Goal: Find specific page/section: Find specific page/section

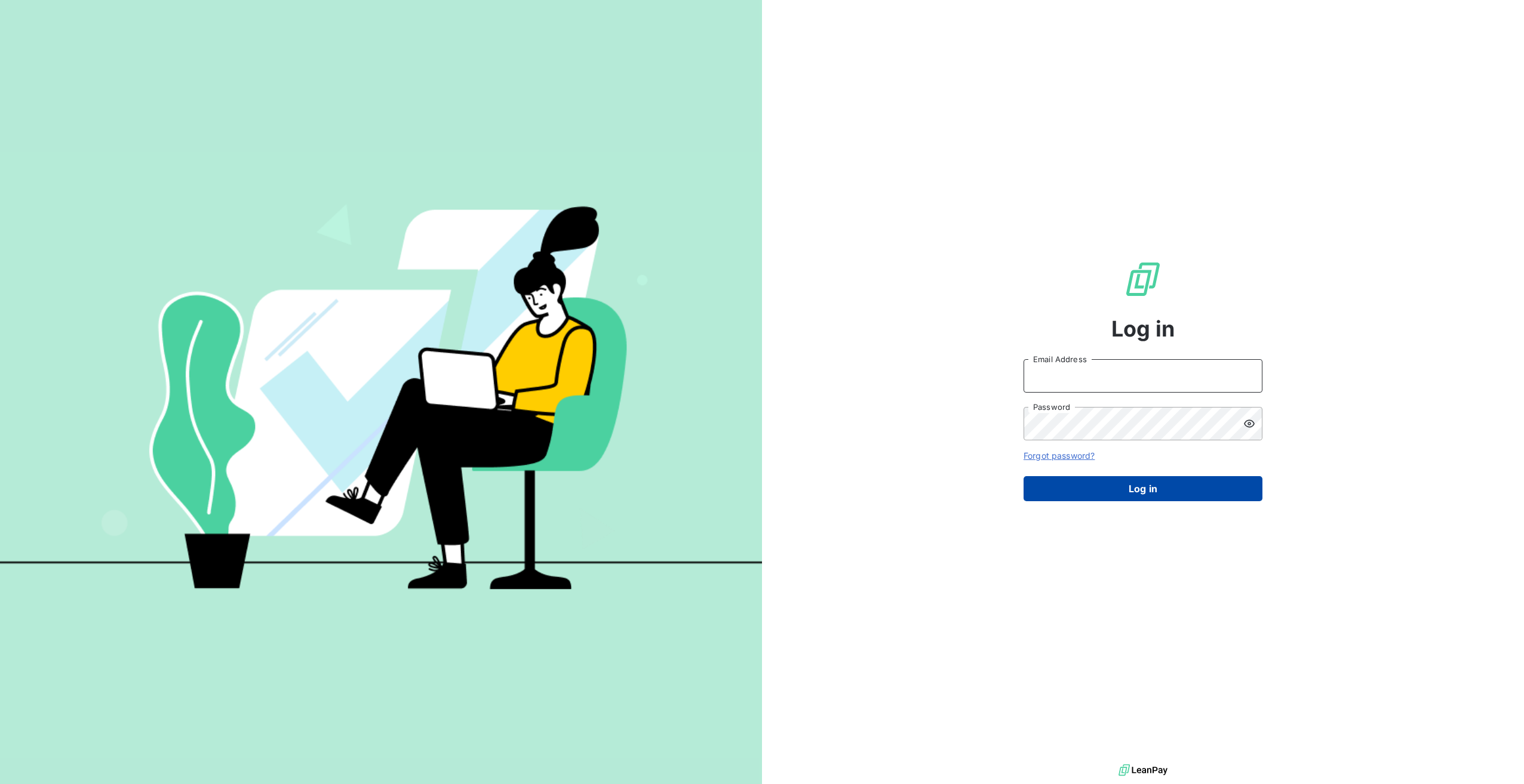
type input "[EMAIL_ADDRESS][DOMAIN_NAME]"
click at [1182, 488] on button "Log in" at bounding box center [1143, 489] width 239 height 25
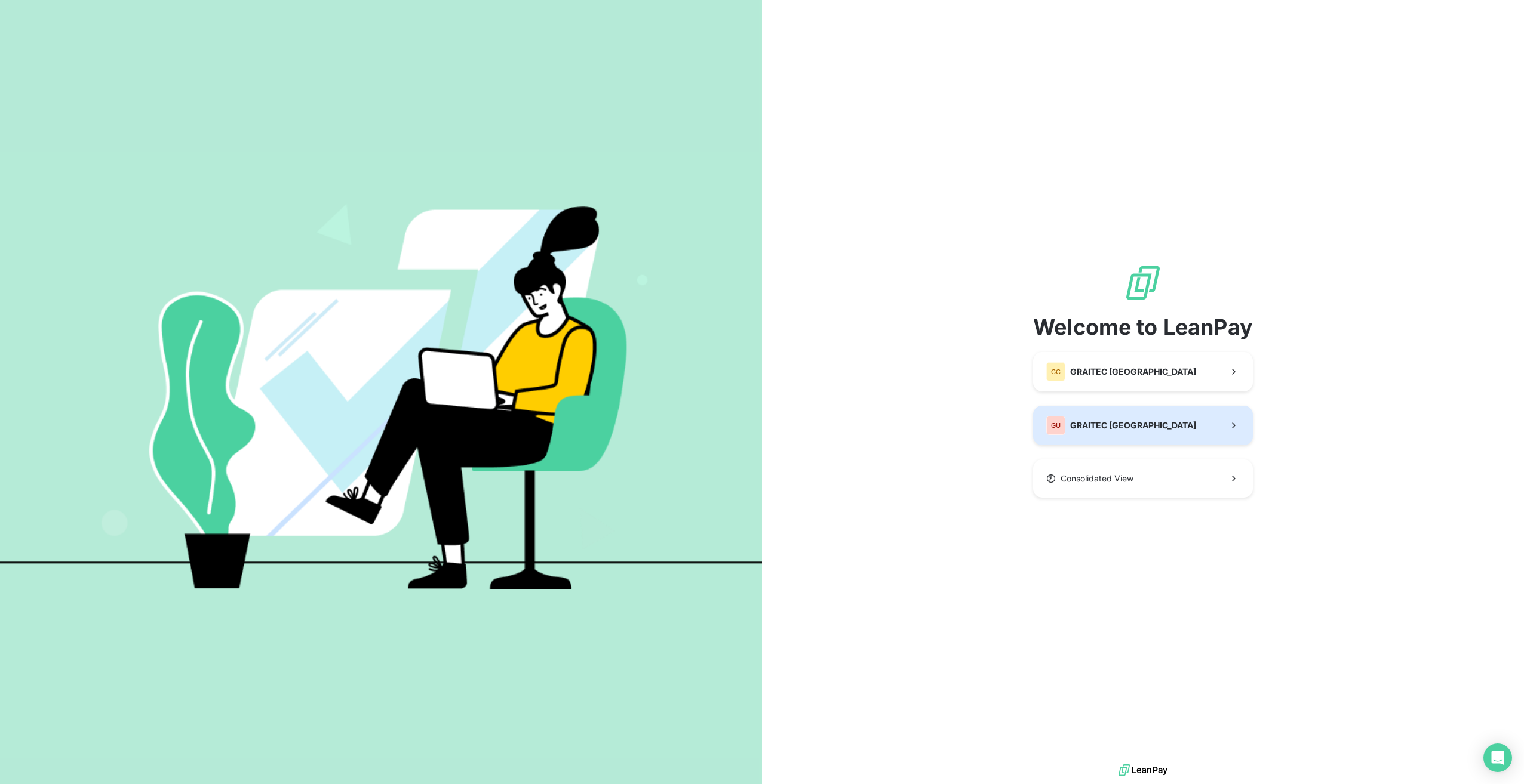
click at [1146, 420] on button "GU GRAITEC [GEOGRAPHIC_DATA]" at bounding box center [1143, 426] width 220 height 40
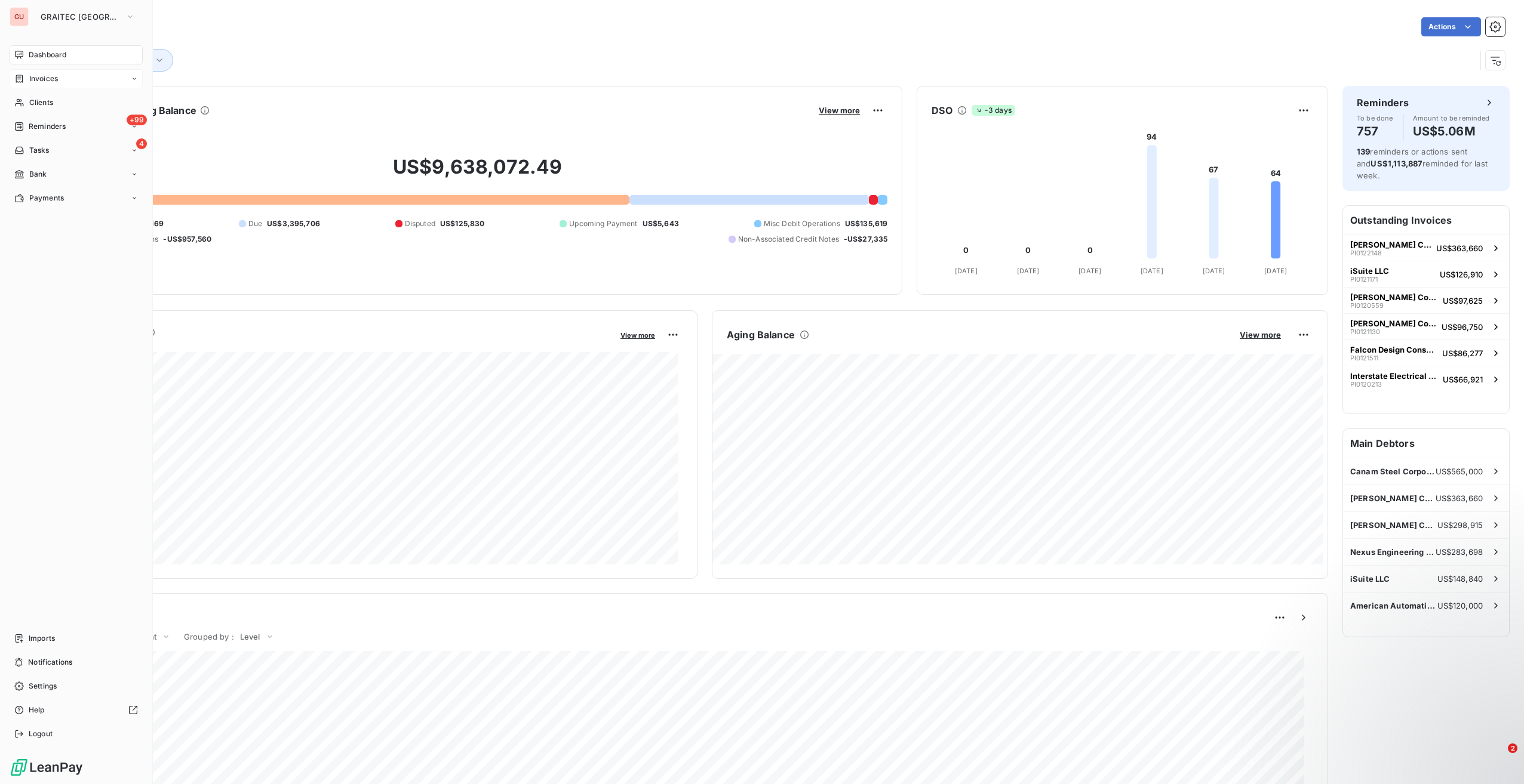
click at [32, 83] on span "Invoices" at bounding box center [43, 79] width 29 height 11
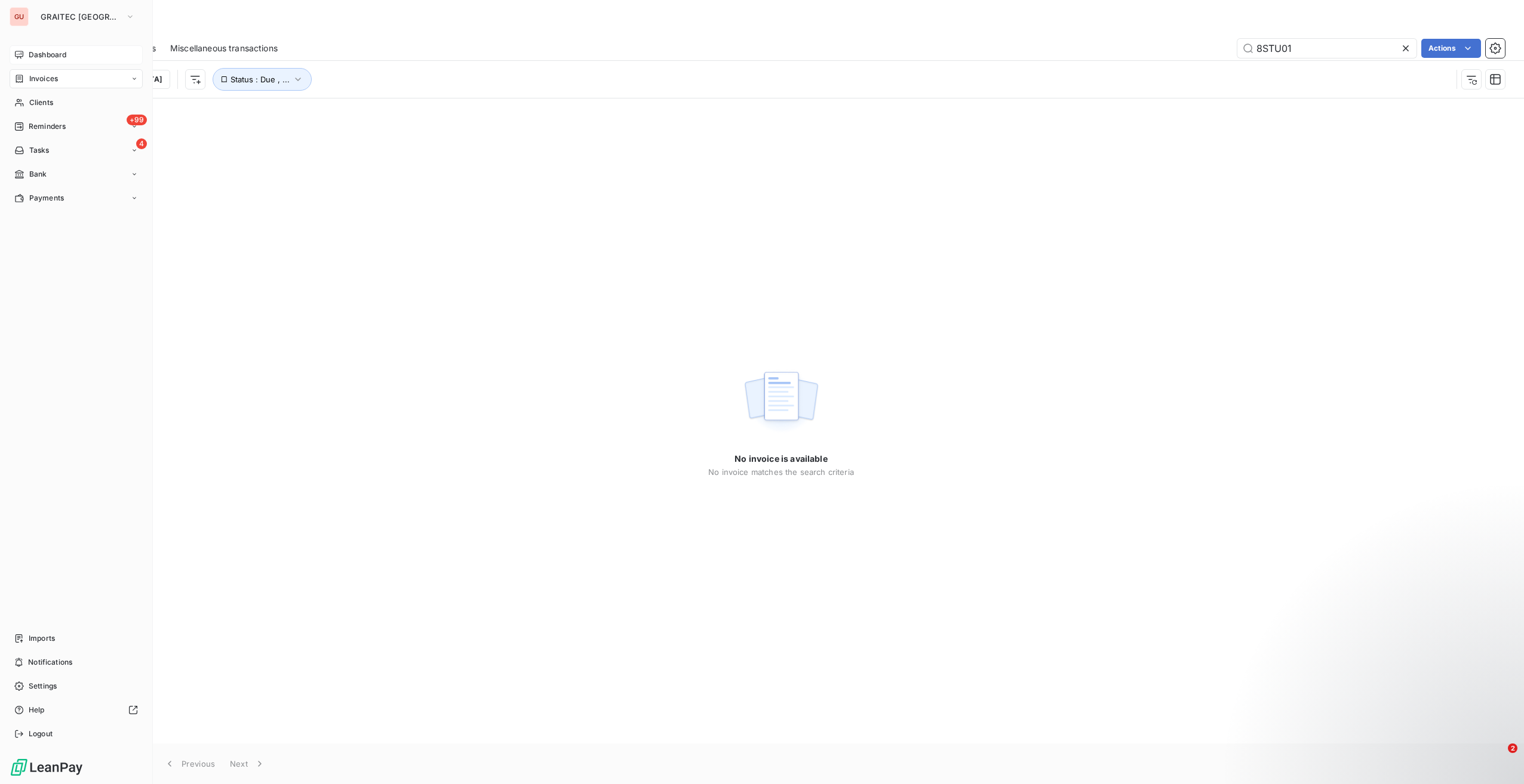
click at [56, 59] on span "Dashboard" at bounding box center [48, 55] width 38 height 11
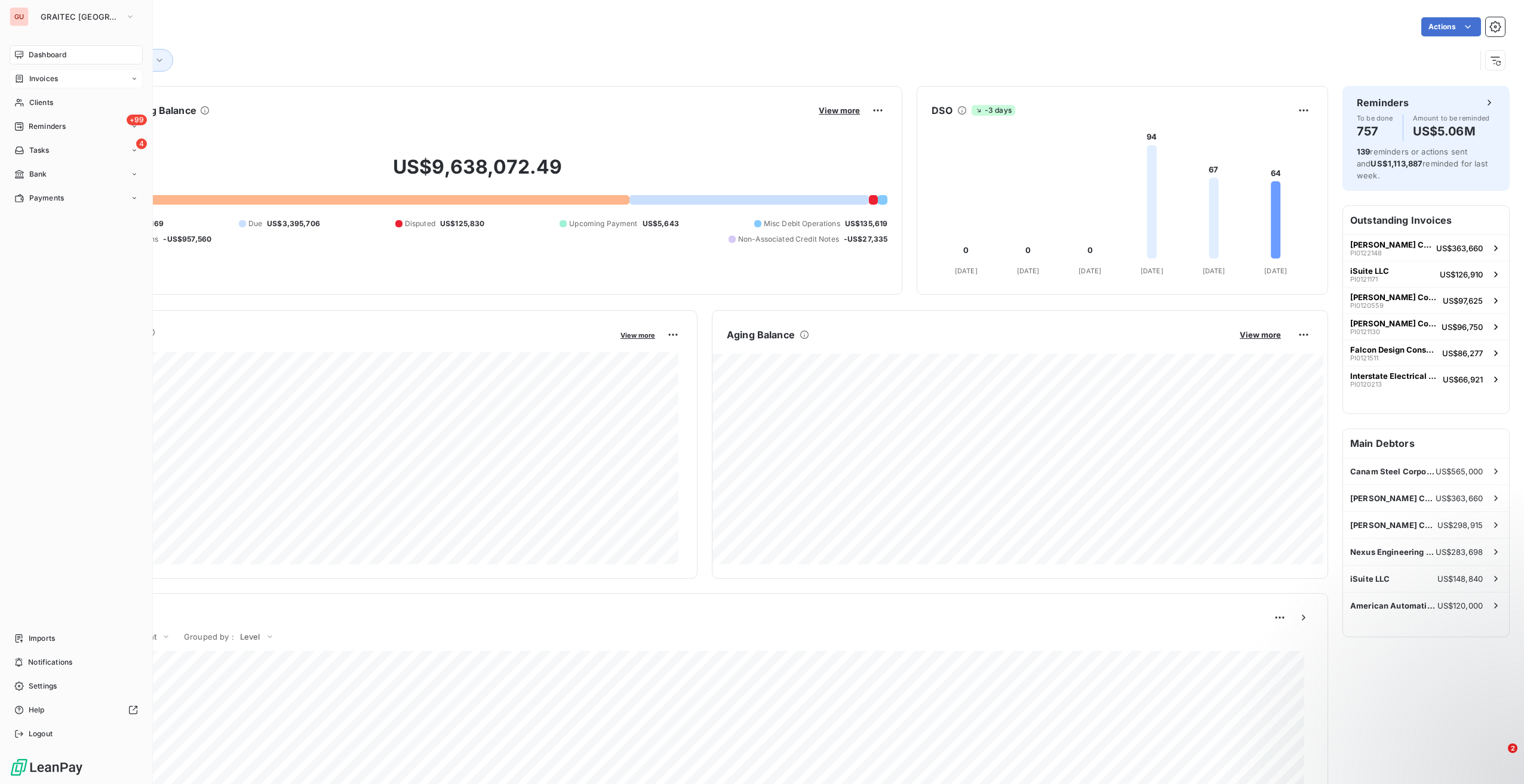
click at [42, 78] on span "Invoices" at bounding box center [43, 79] width 29 height 11
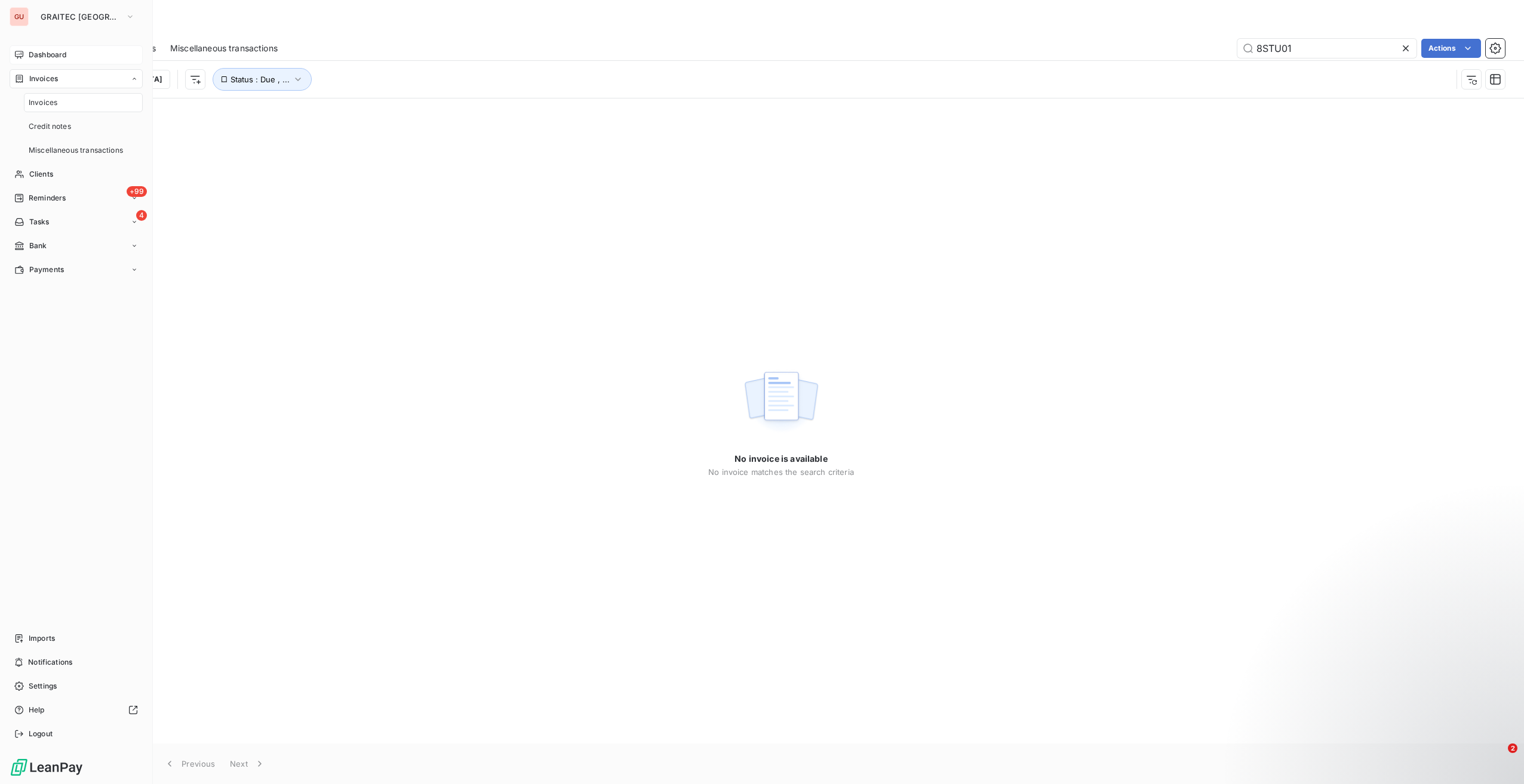
click at [85, 108] on div "Invoices" at bounding box center [83, 102] width 118 height 19
click at [82, 111] on div "Invoices" at bounding box center [83, 102] width 118 height 19
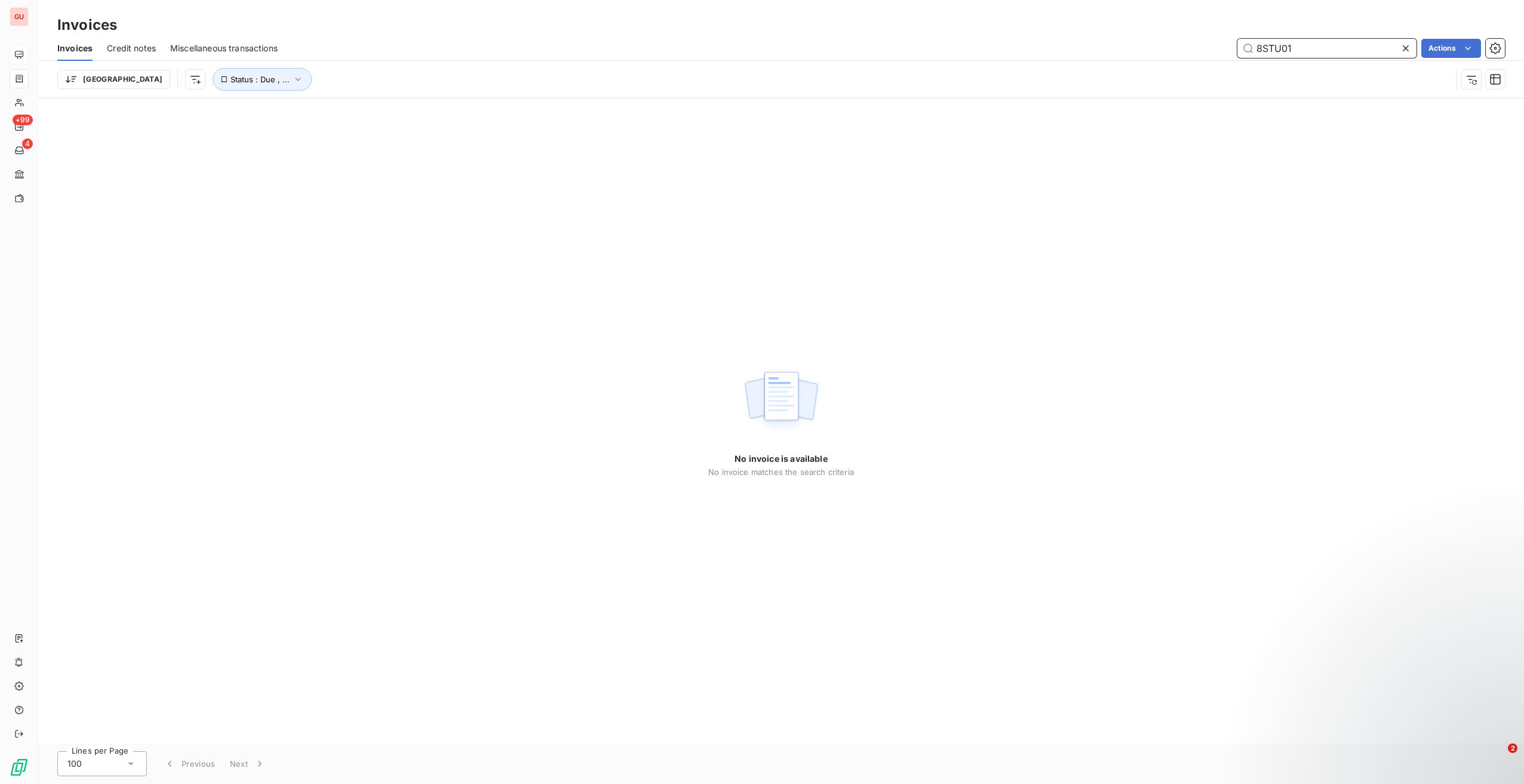
click at [1281, 52] on input "8STU01" at bounding box center [1327, 48] width 179 height 19
paste input "1SOU96"
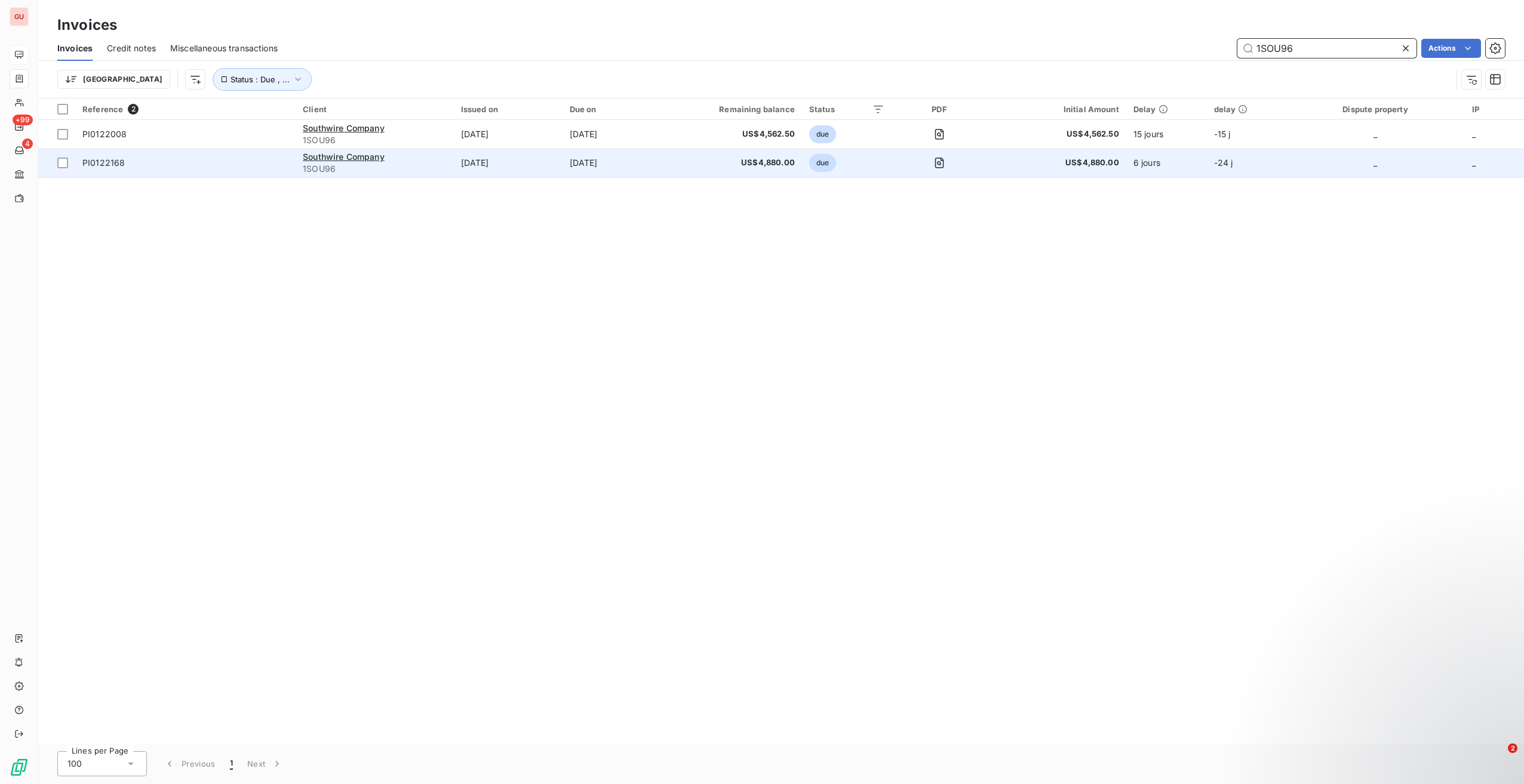
type input "1SOU96"
click at [167, 165] on span "PI0122168" at bounding box center [185, 163] width 206 height 12
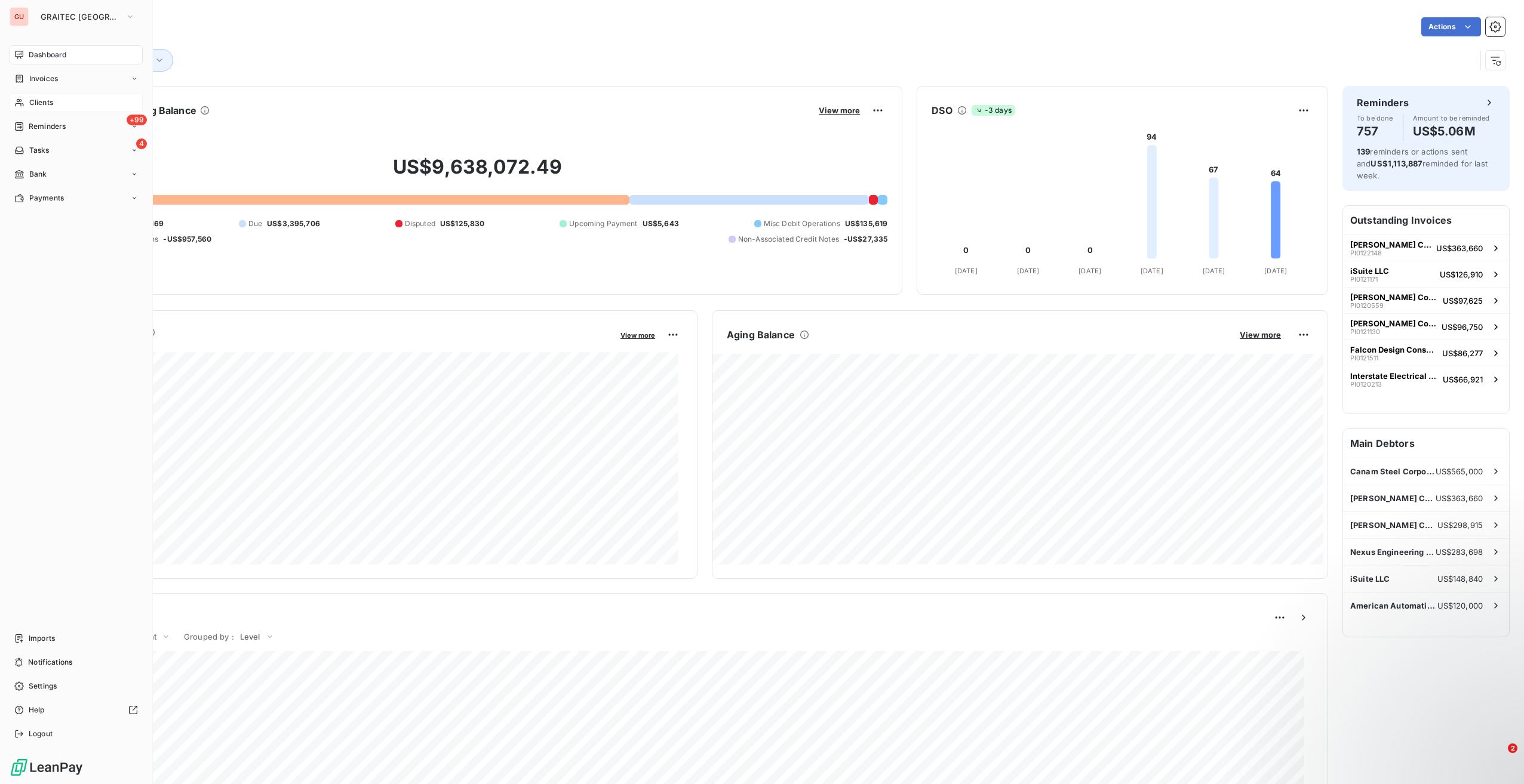
click at [54, 100] on div "Clients" at bounding box center [77, 102] width 133 height 19
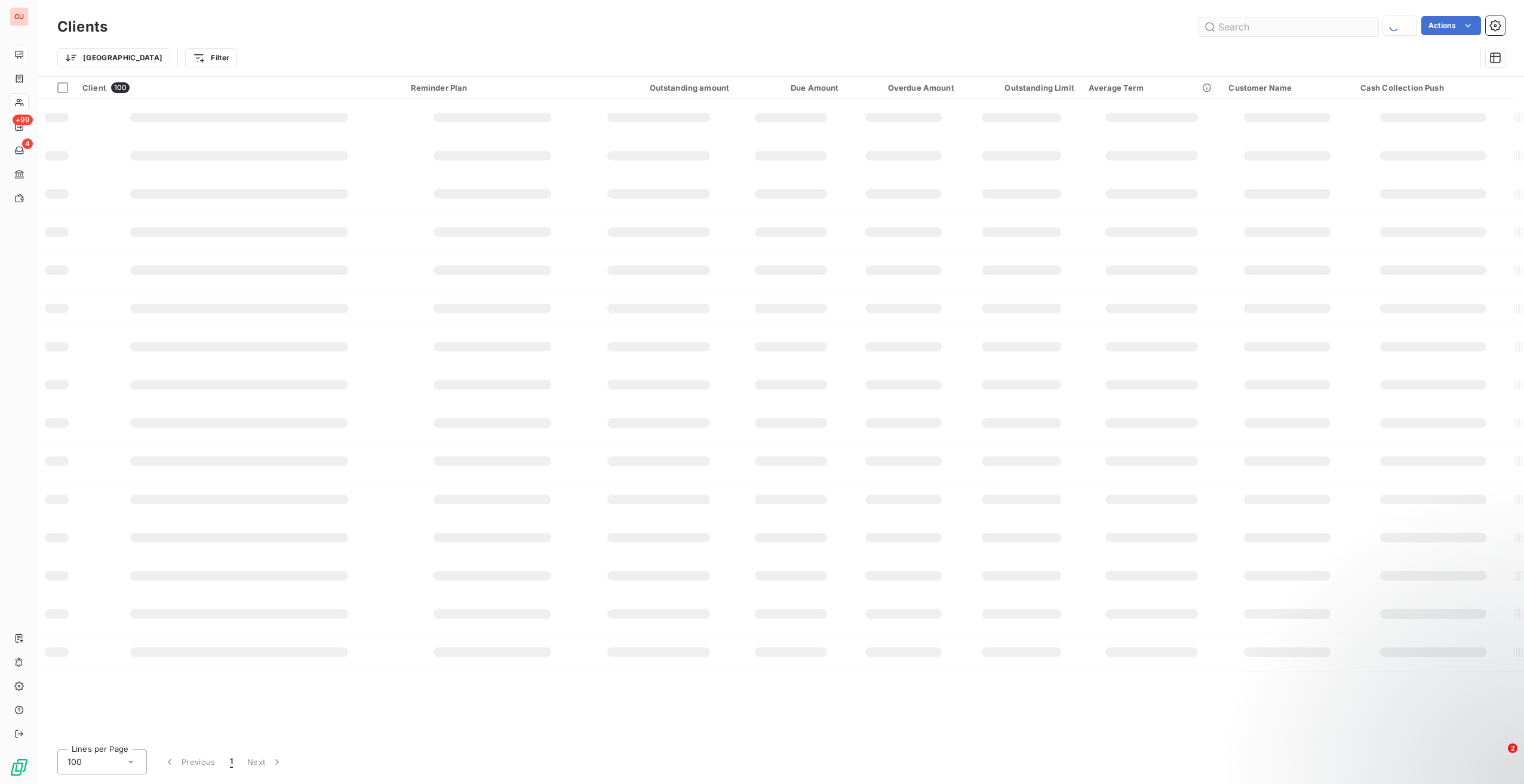
click at [1261, 31] on input "text" at bounding box center [1289, 26] width 179 height 19
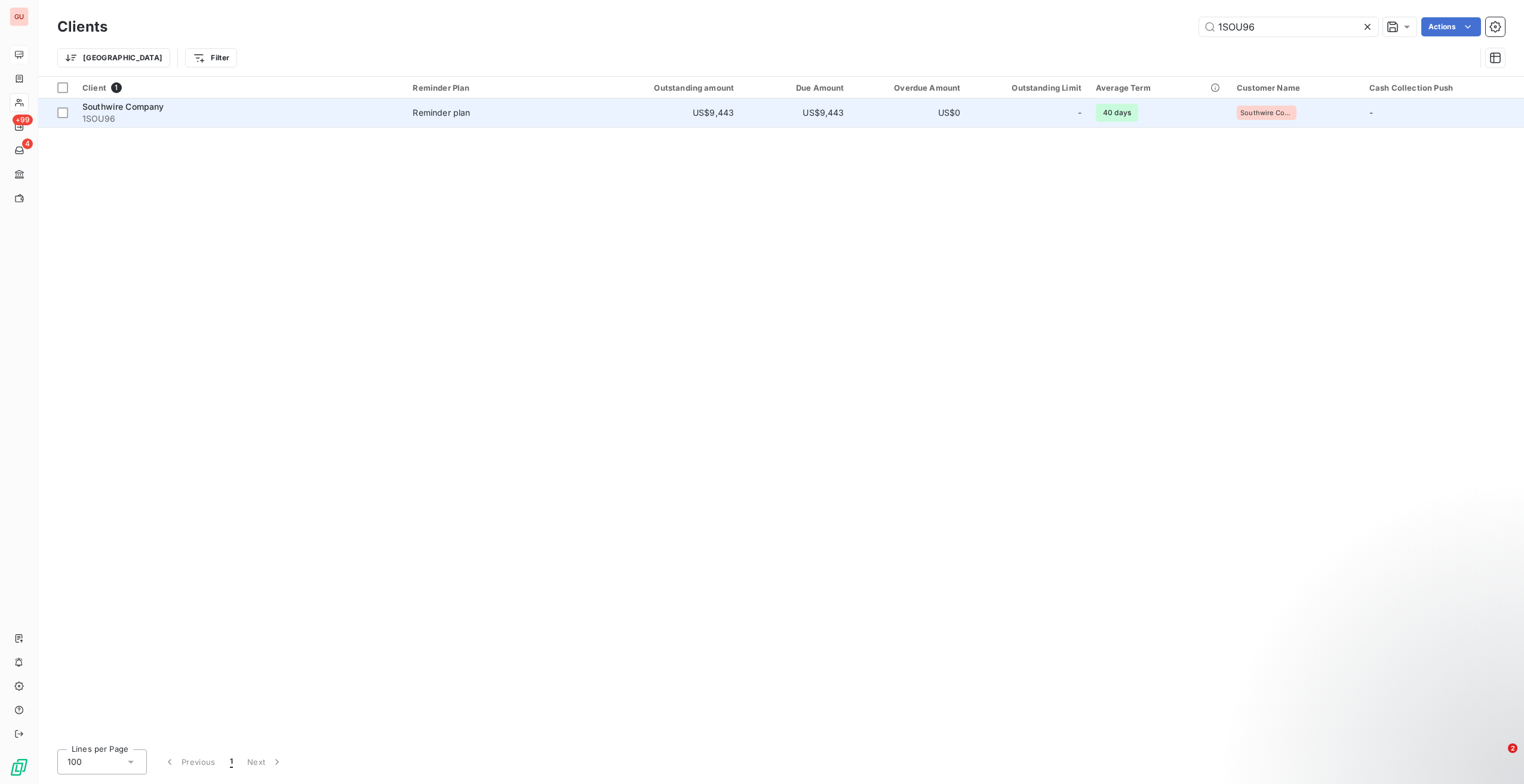
type input "1SOU96"
click at [297, 120] on span "1SOU96" at bounding box center [240, 118] width 316 height 12
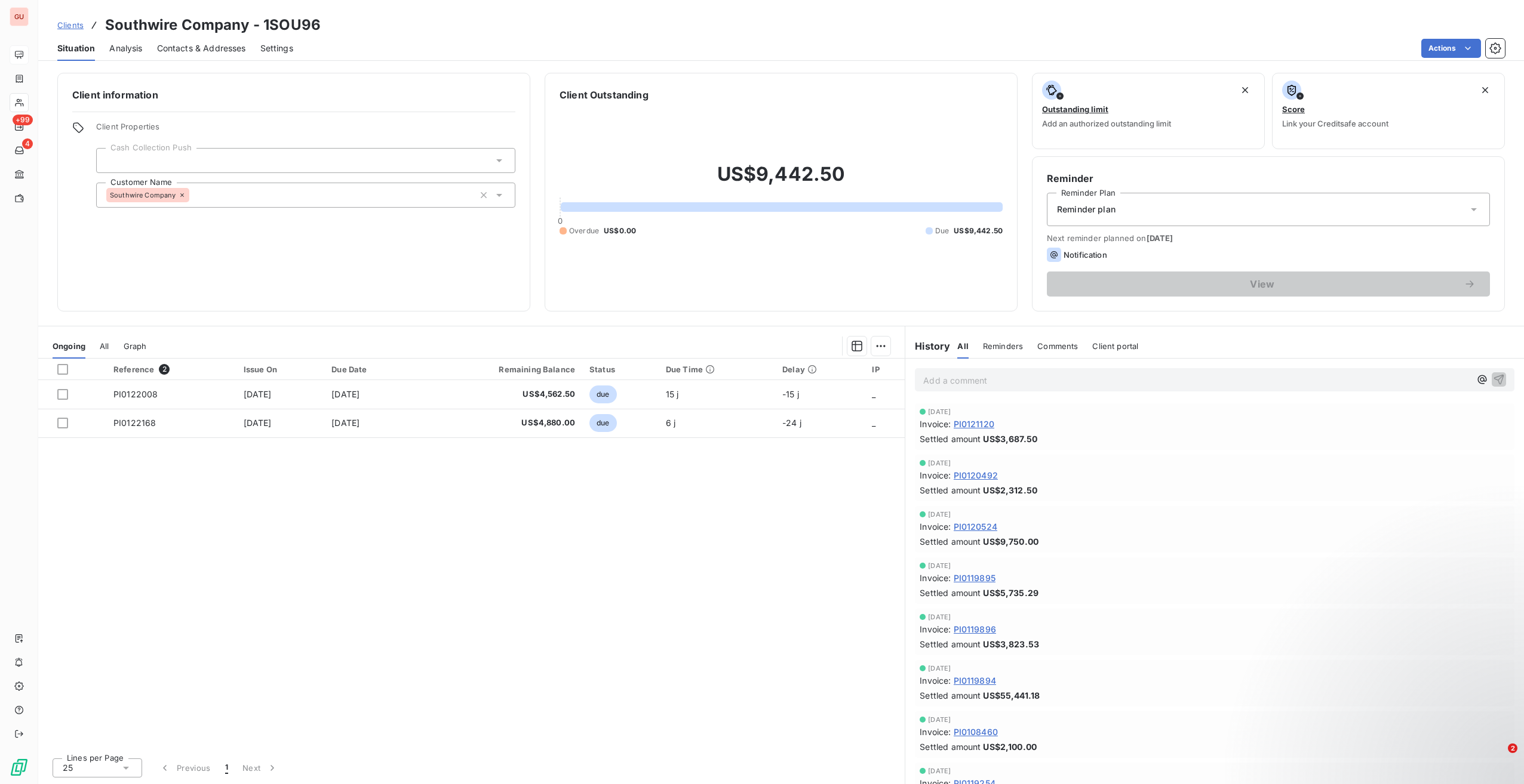
click at [1095, 380] on p "Add a comment ﻿" at bounding box center [1197, 380] width 547 height 15
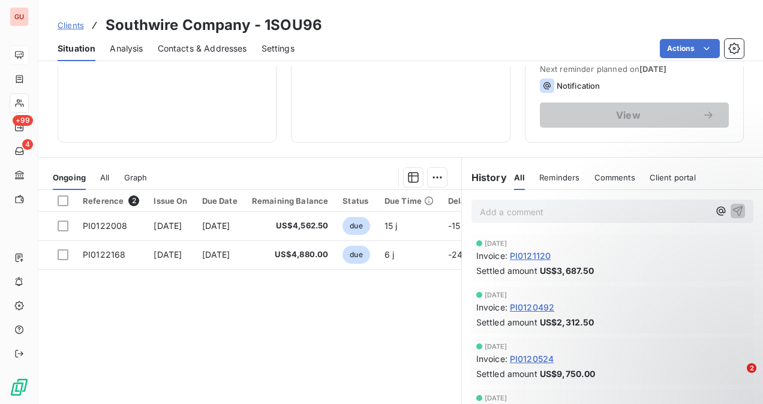
scroll to position [223, 0]
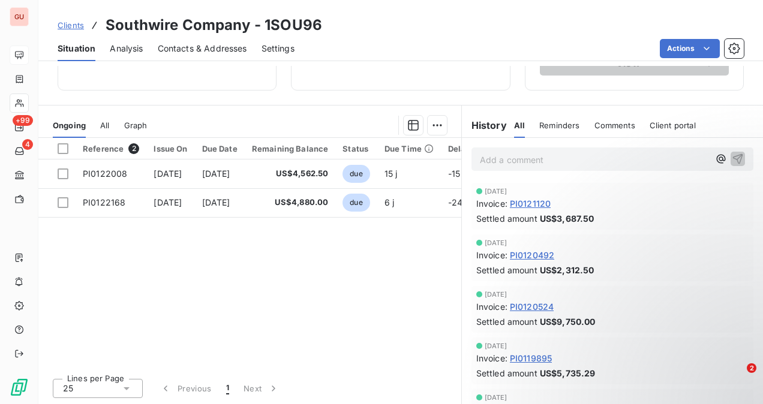
click at [519, 158] on p "Add a comment ﻿" at bounding box center [594, 159] width 229 height 15
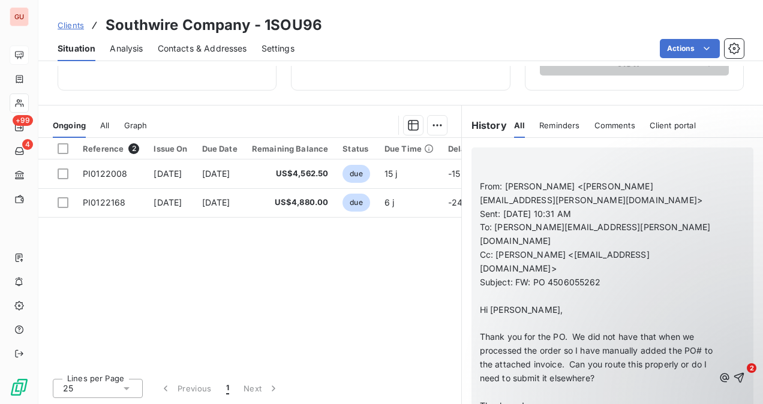
scroll to position [180, 0]
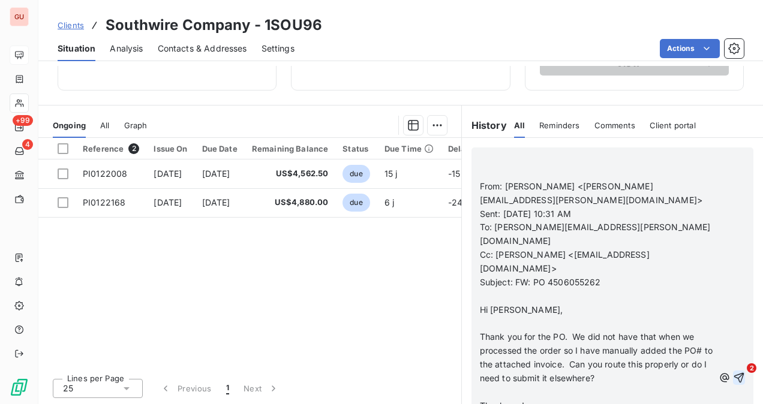
click at [733, 372] on icon "button" at bounding box center [739, 378] width 12 height 12
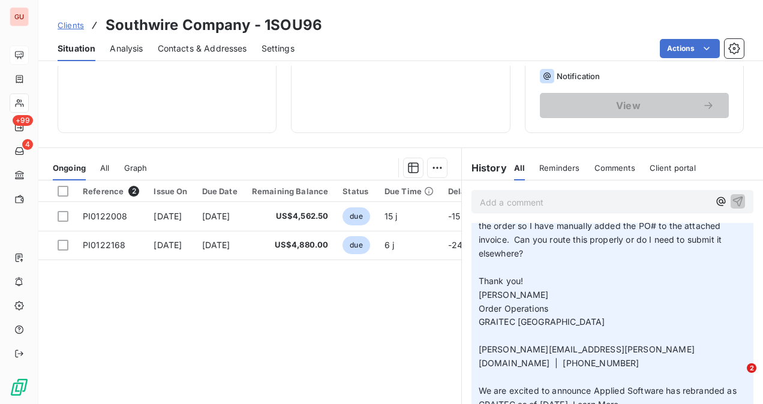
scroll to position [120, 0]
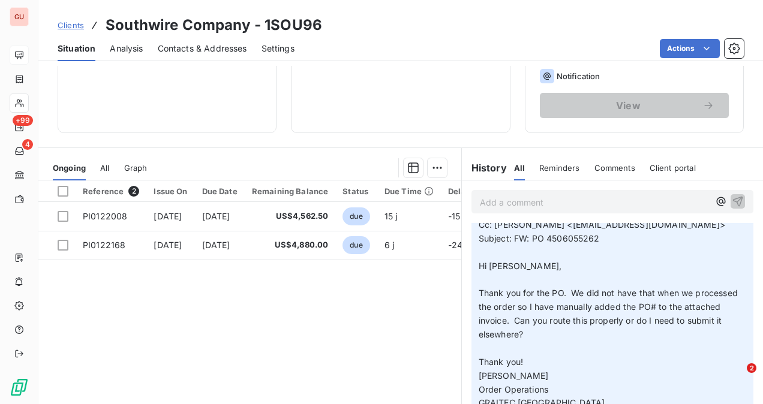
click at [541, 204] on p "Add a comment ﻿" at bounding box center [594, 202] width 229 height 15
click at [518, 198] on span "[PERSON_NAME] updated invoice PI0122168" at bounding box center [571, 201] width 183 height 10
click at [650, 200] on p "[PERSON_NAME] has updated invoice PI0122168" at bounding box center [594, 202] width 229 height 14
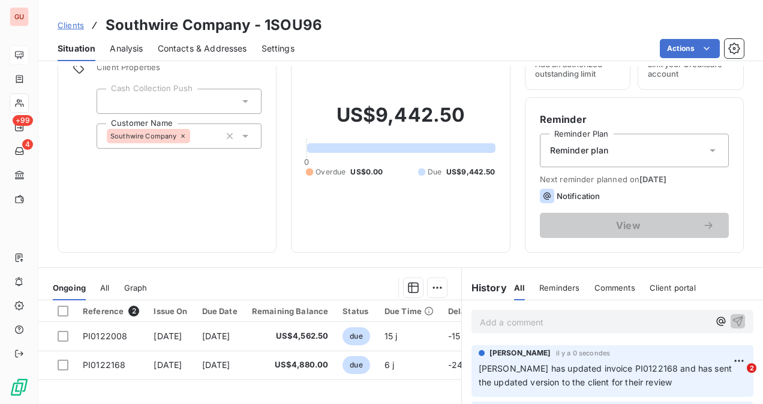
scroll to position [0, 0]
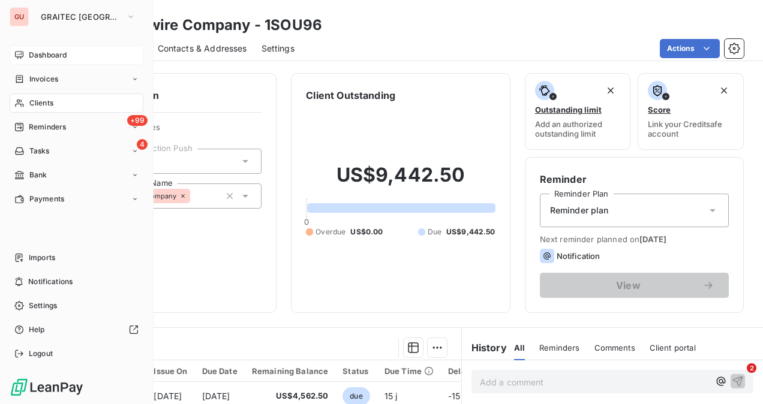
click at [43, 104] on span "Clients" at bounding box center [41, 103] width 24 height 11
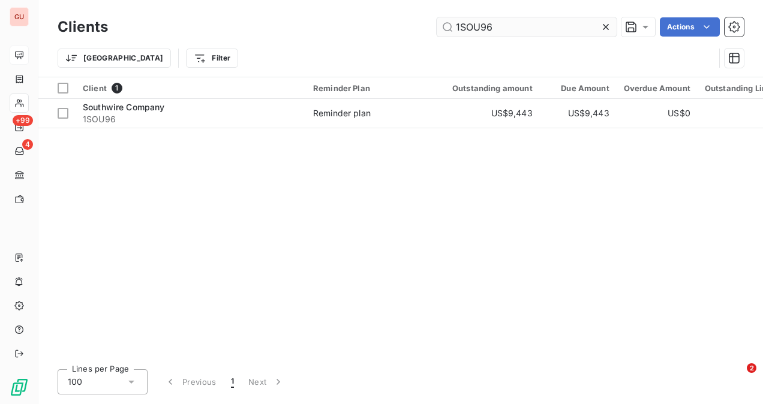
click at [467, 20] on input "1SOU96" at bounding box center [527, 26] width 180 height 19
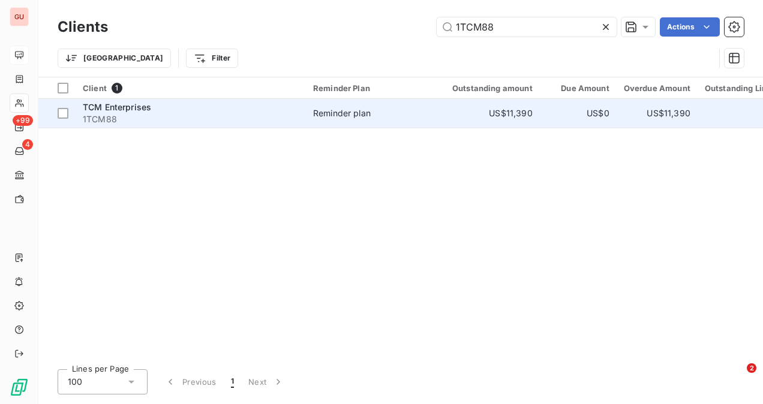
type input "1TCM88"
click at [149, 111] on span "TCM Enterprises" at bounding box center [117, 107] width 68 height 10
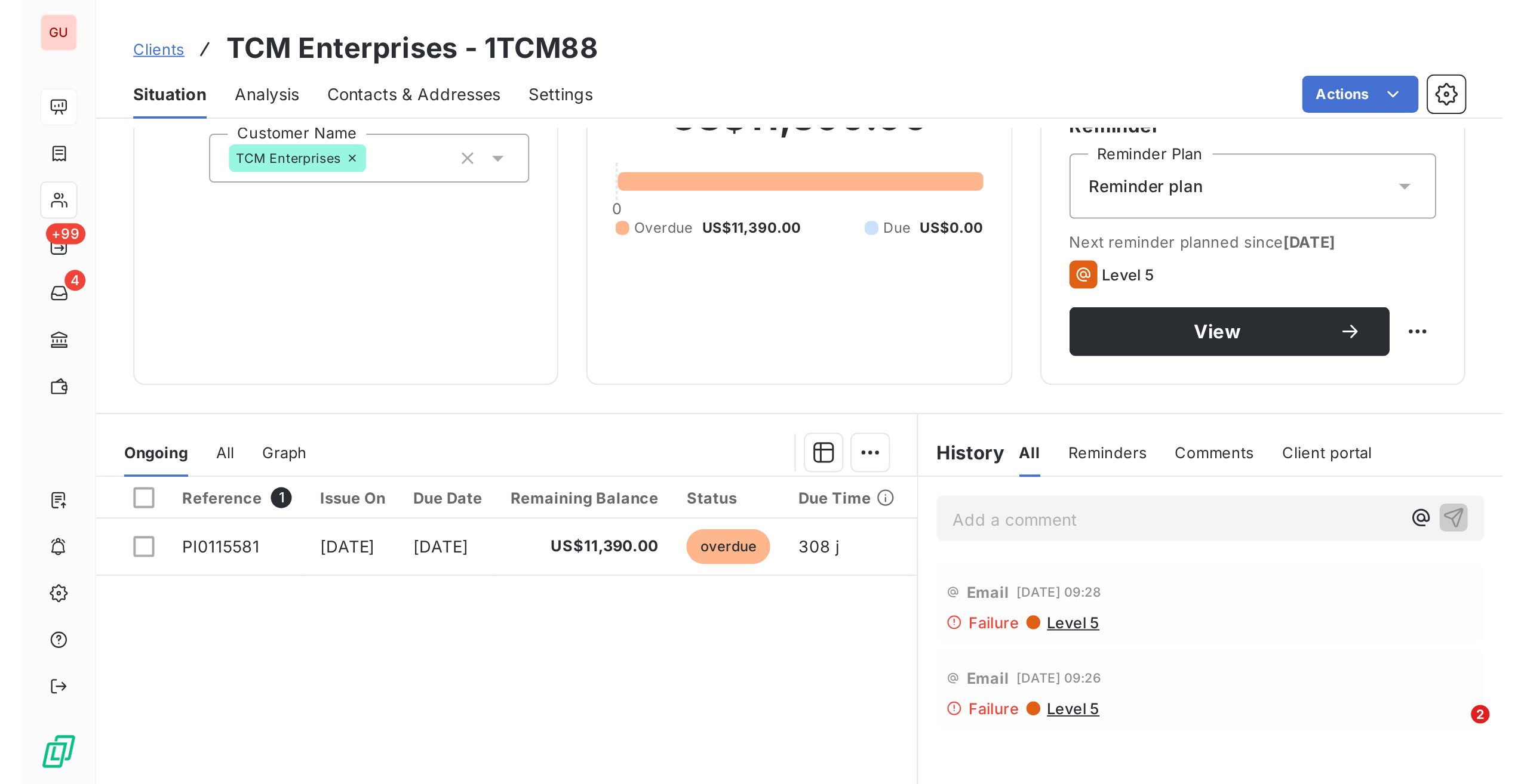
scroll to position [179, 0]
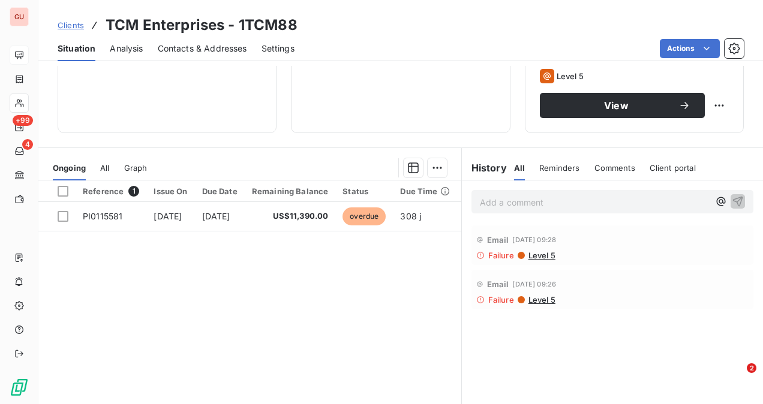
click at [549, 202] on p "Add a comment ﻿" at bounding box center [594, 202] width 229 height 15
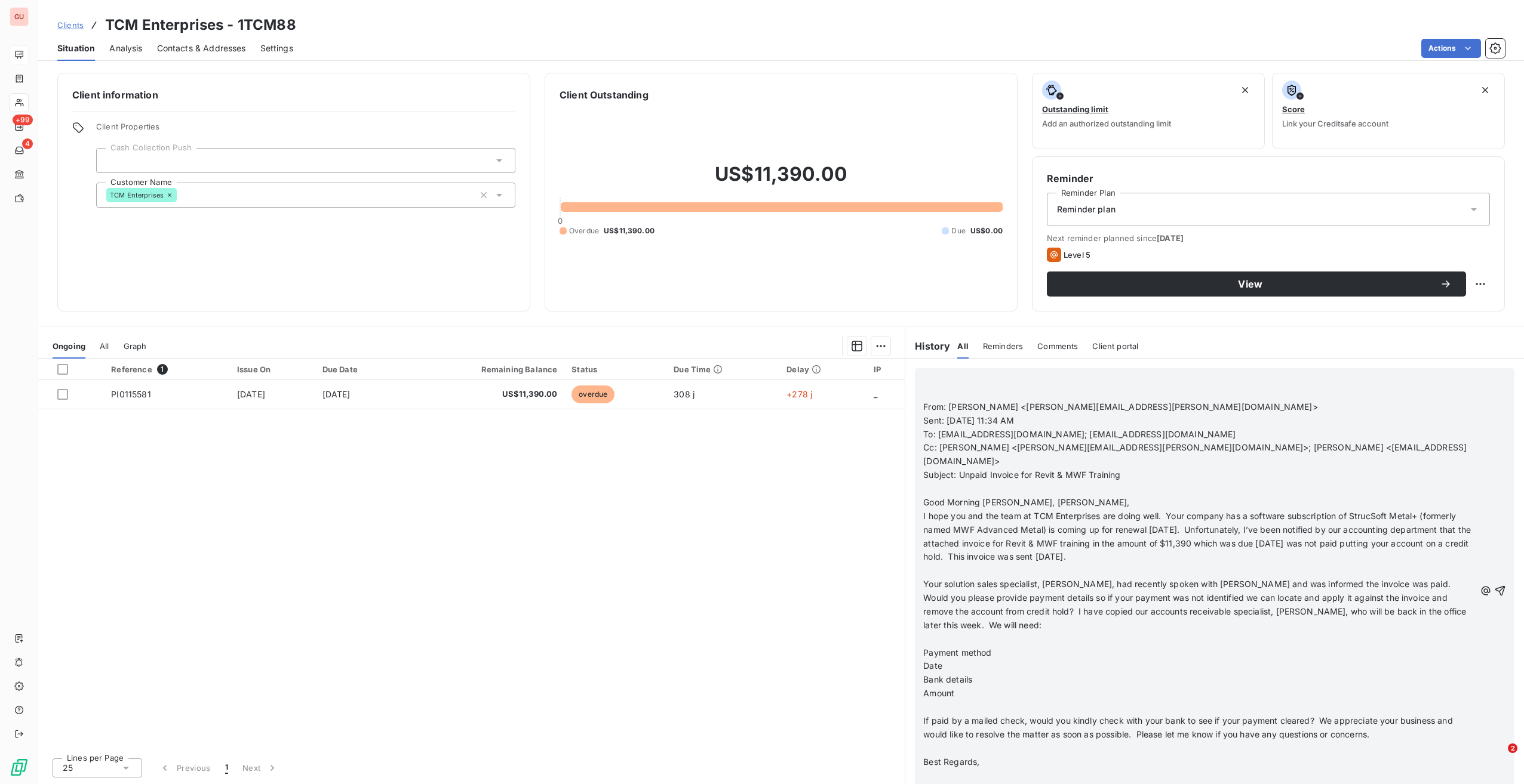
scroll to position [99, 0]
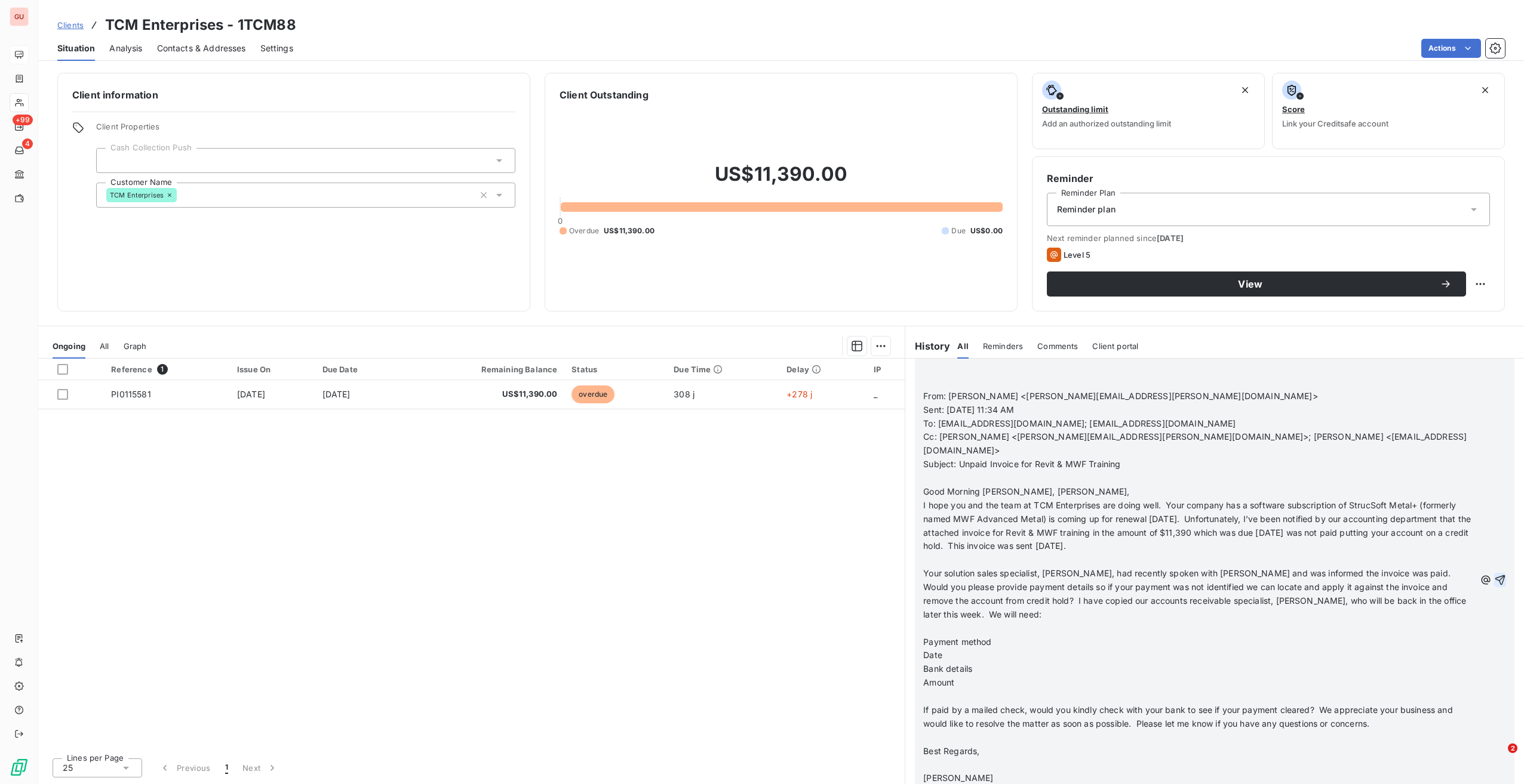
click at [1494, 573] on button "button" at bounding box center [1500, 580] width 12 height 14
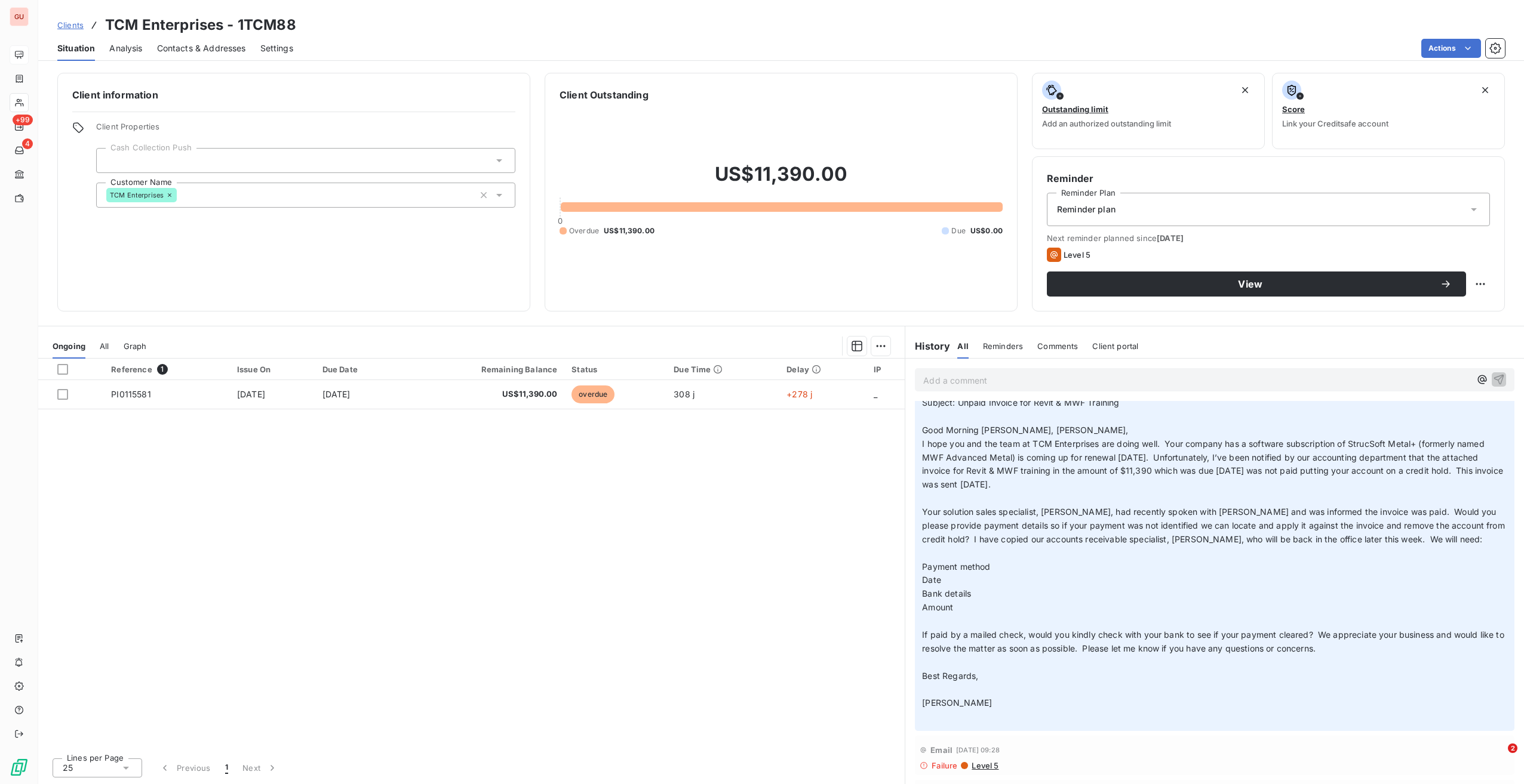
scroll to position [119, 0]
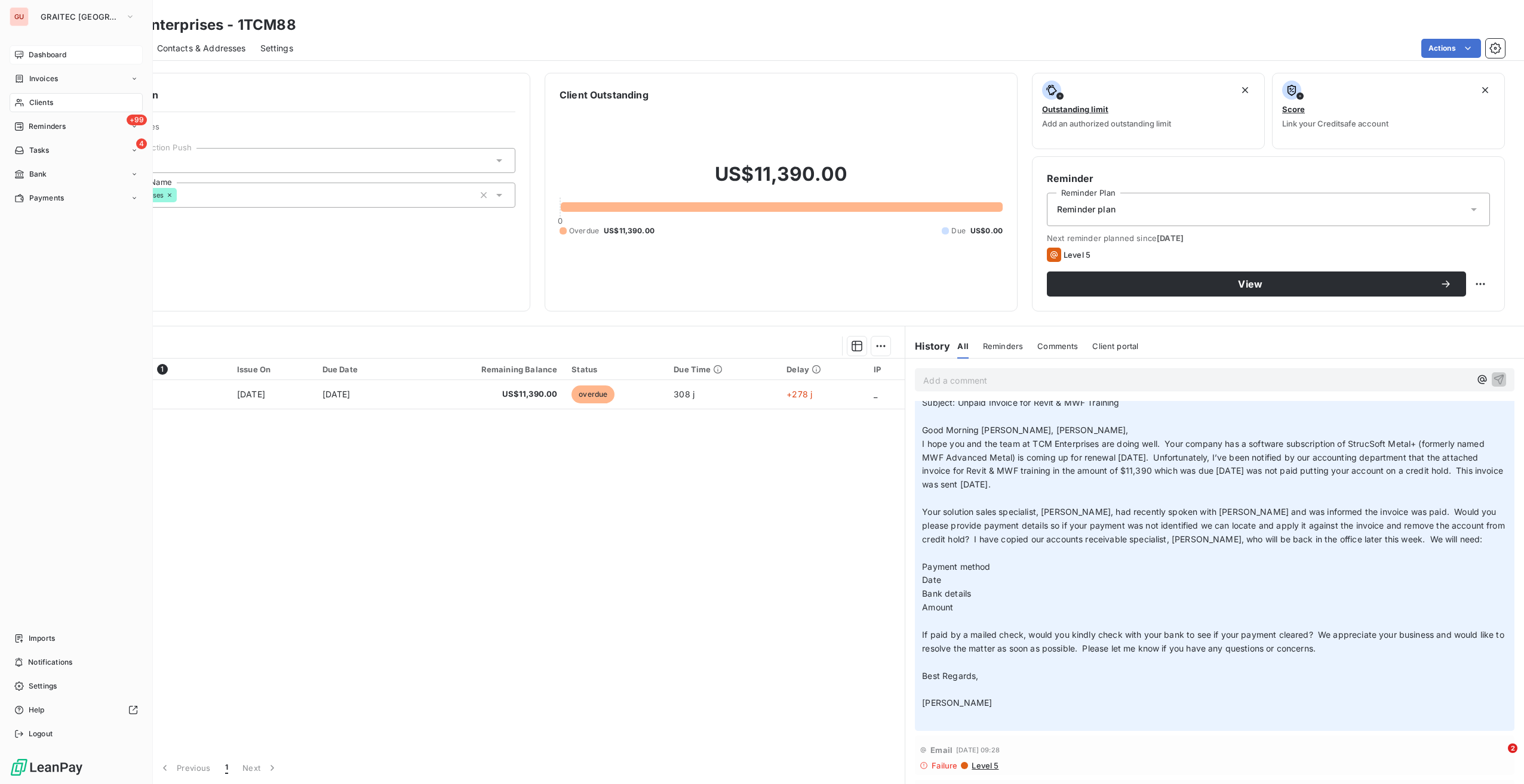
click at [53, 106] on span "Clients" at bounding box center [41, 102] width 24 height 11
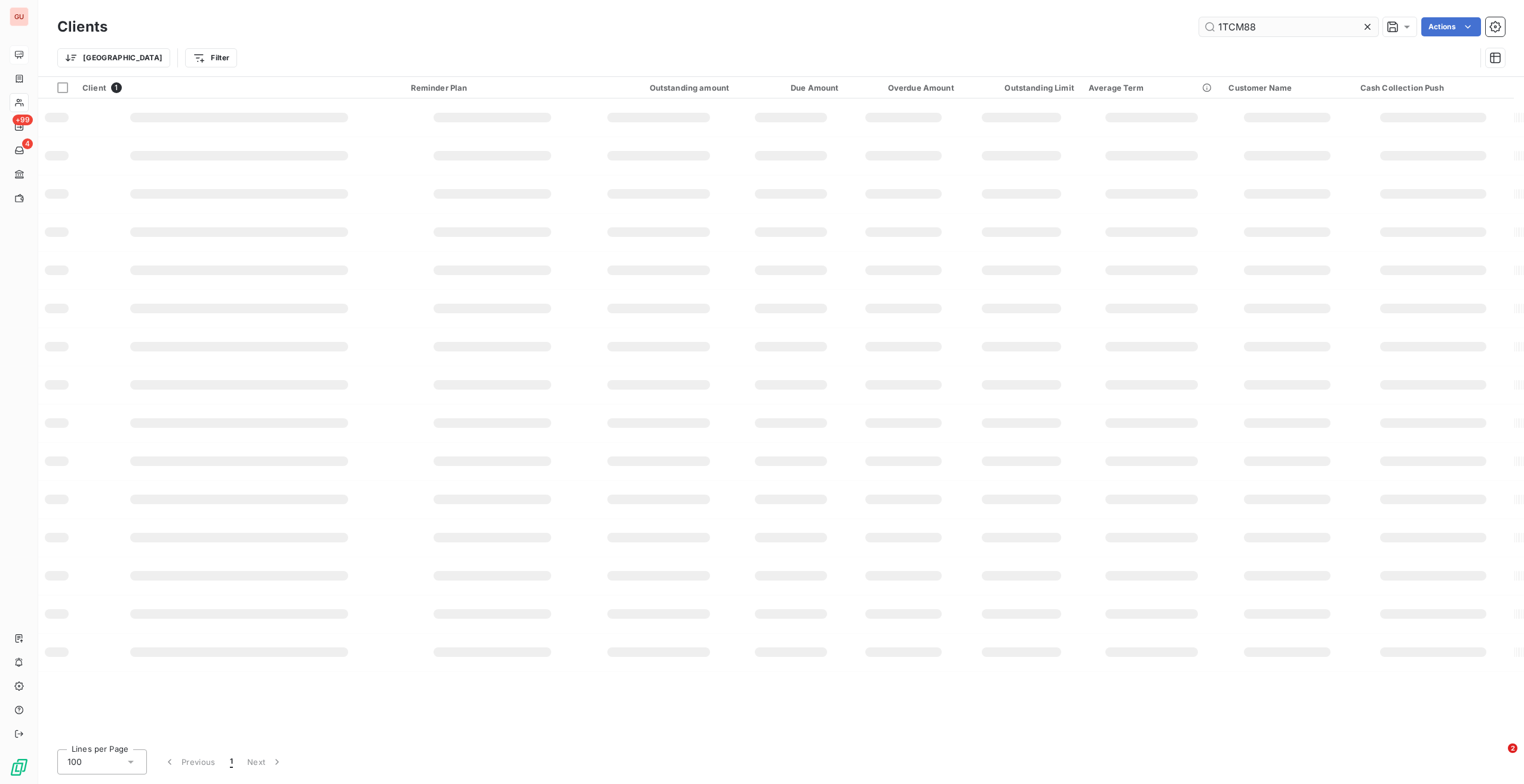
click at [1230, 25] on input "1TCM88" at bounding box center [1289, 26] width 179 height 19
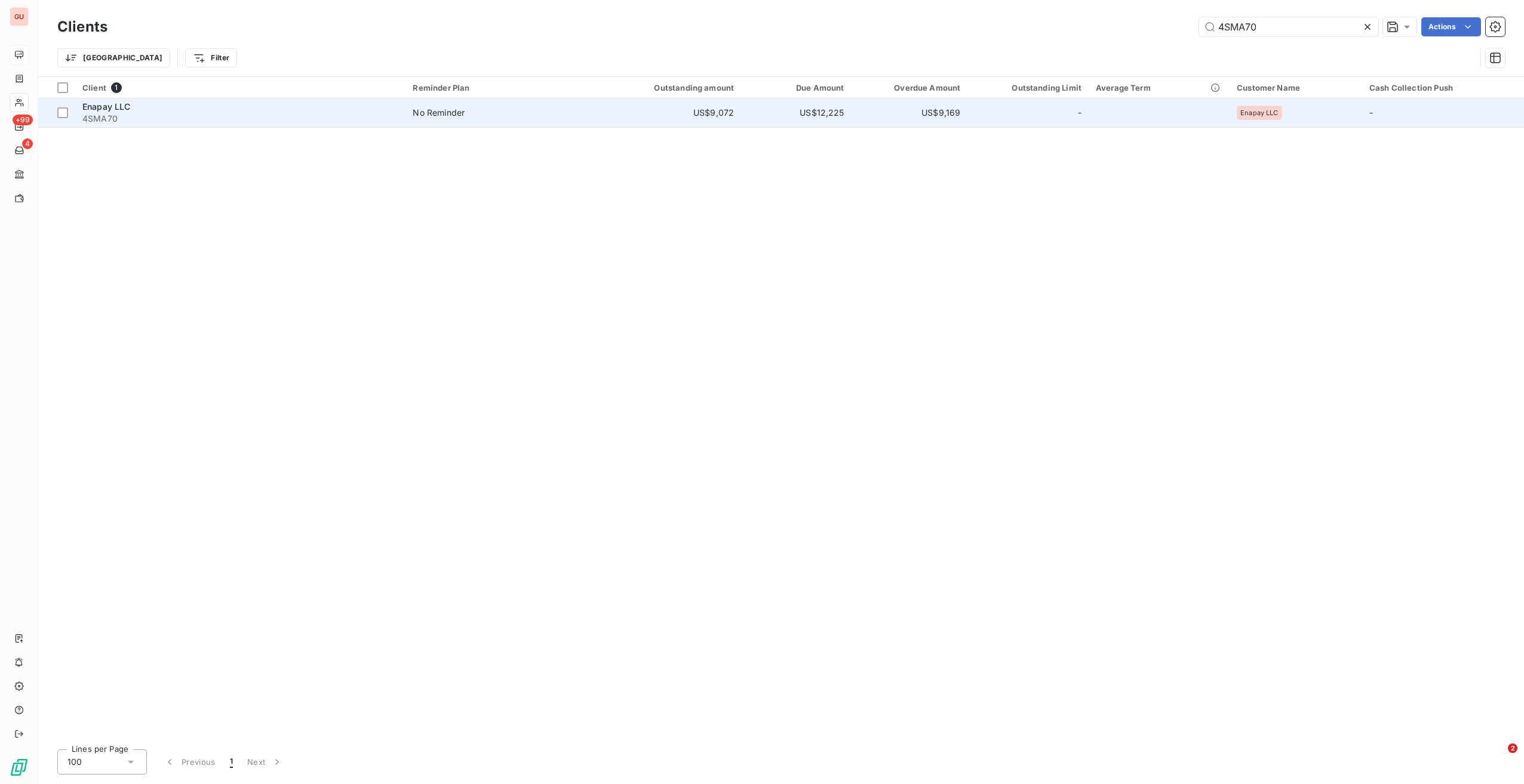
type input "4SMA70"
click at [255, 113] on span "4SMA70" at bounding box center [240, 118] width 316 height 12
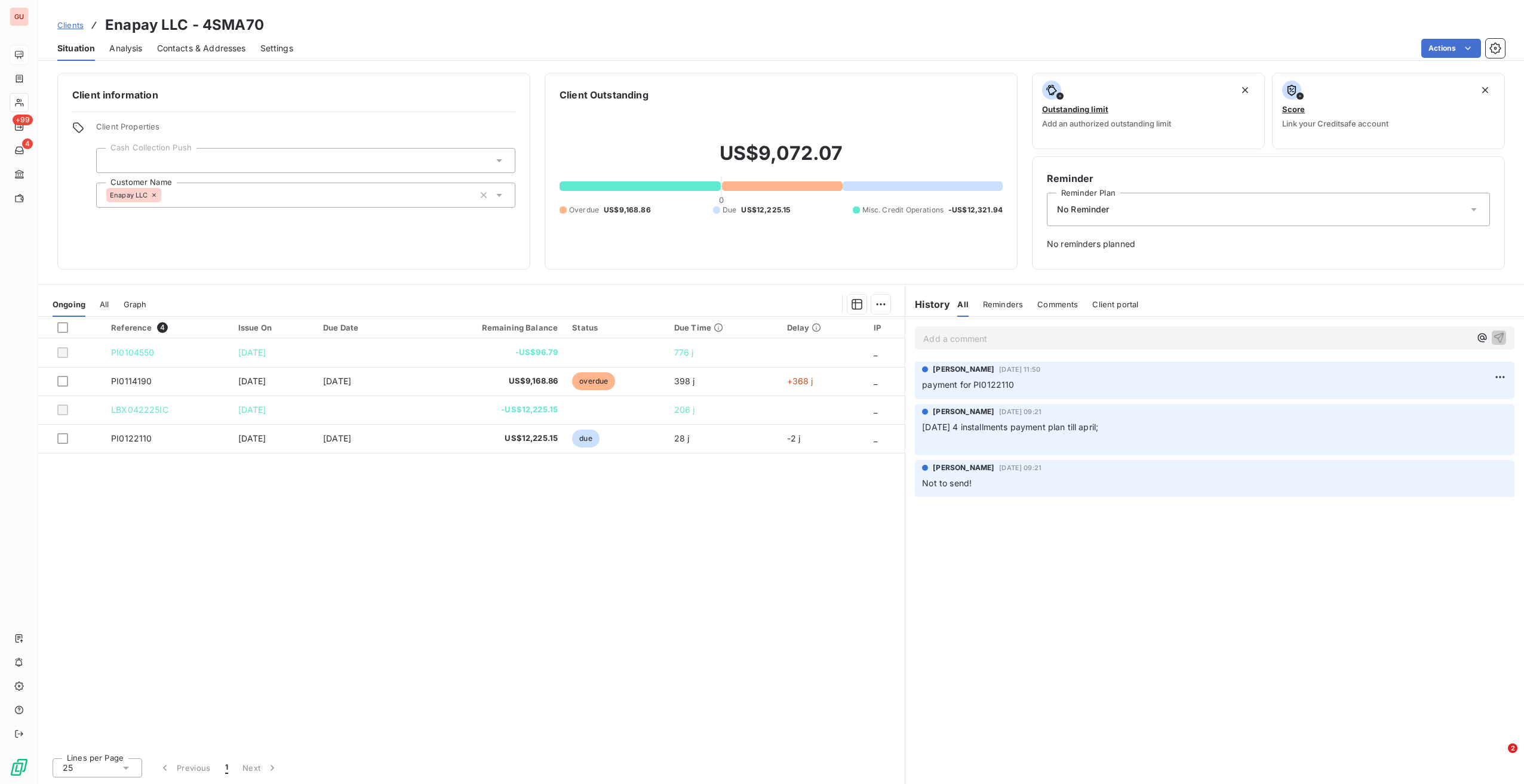
click at [1051, 341] on p "Add a comment ﻿" at bounding box center [1197, 338] width 547 height 15
